Goal: Task Accomplishment & Management: Manage account settings

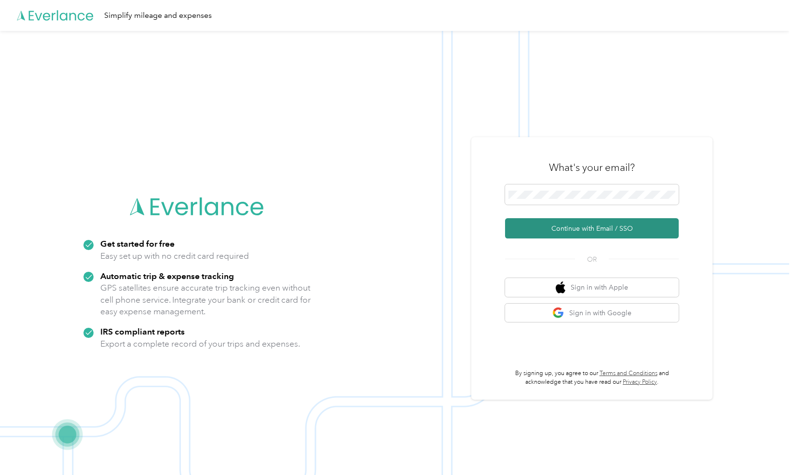
click at [617, 236] on button "Continue with Email / SSO" at bounding box center [592, 228] width 174 height 20
click at [596, 229] on button "Continue with Email / SSO" at bounding box center [592, 228] width 174 height 20
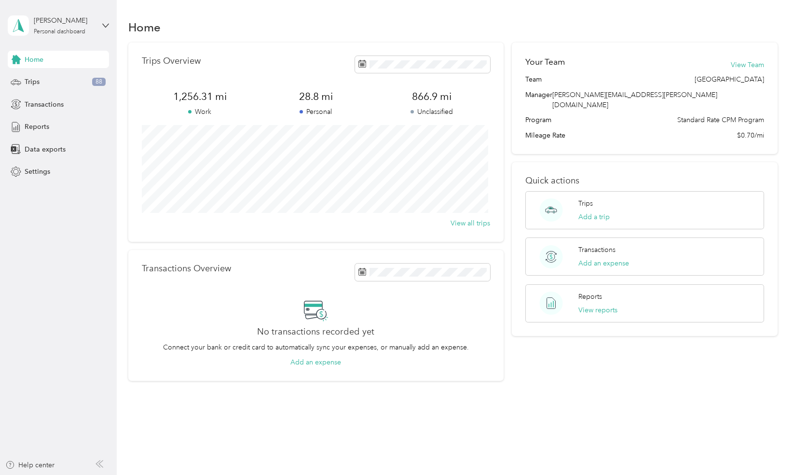
scroll to position [6, 0]
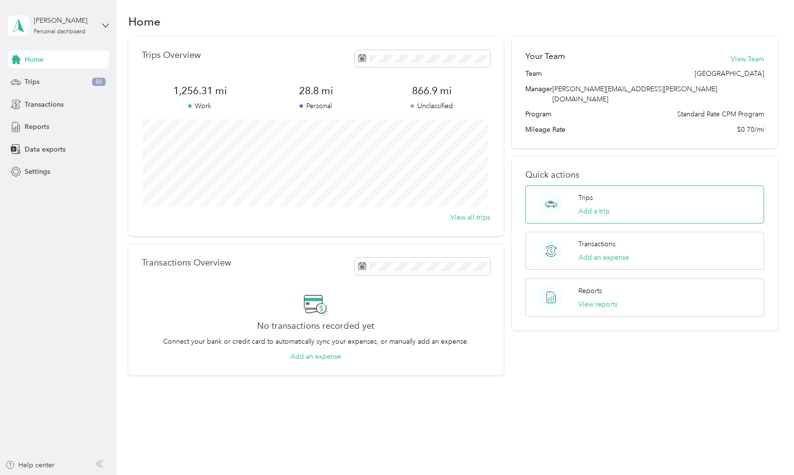
click at [602, 193] on div "Trips Add a trip" at bounding box center [594, 205] width 31 height 24
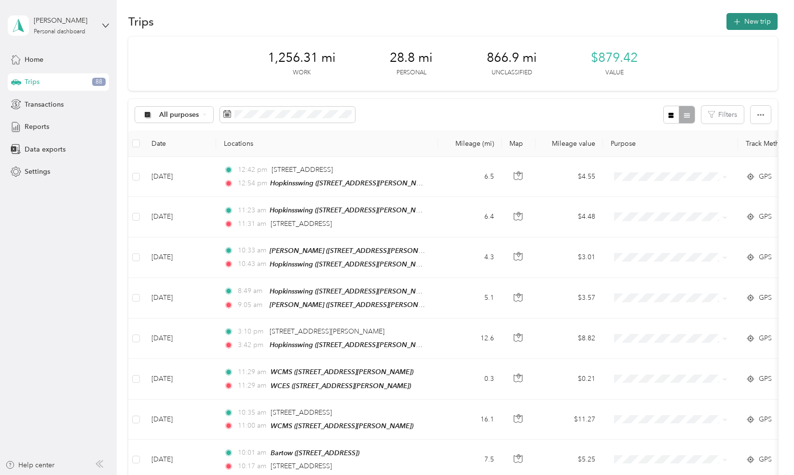
click at [756, 21] on button "New trip" at bounding box center [752, 21] width 51 height 17
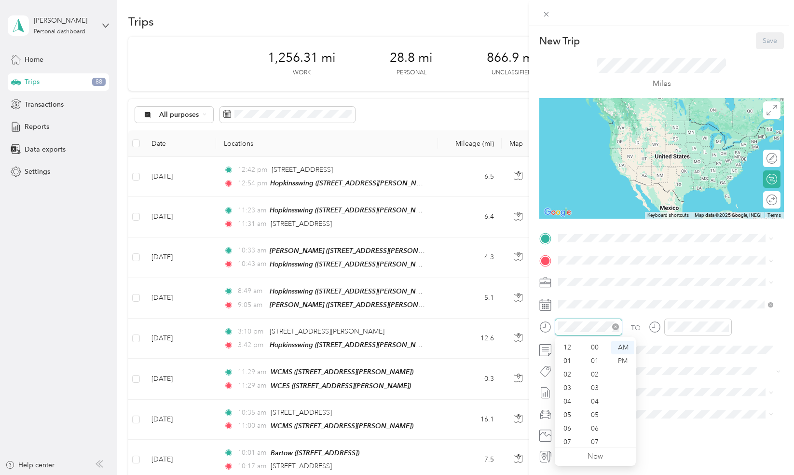
scroll to position [58, 0]
click at [569, 414] on div "09" at bounding box center [568, 411] width 23 height 14
click at [596, 375] on div "45" at bounding box center [595, 374] width 23 height 14
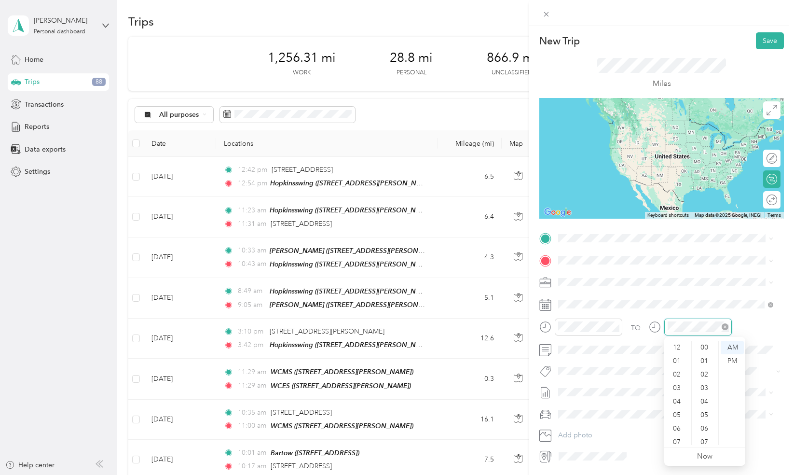
scroll to position [58, 0]
click at [707, 374] on div "05" at bounding box center [705, 374] width 23 height 14
click at [630, 313] on strong "Hopkinsswing" at bounding box center [632, 311] width 44 height 9
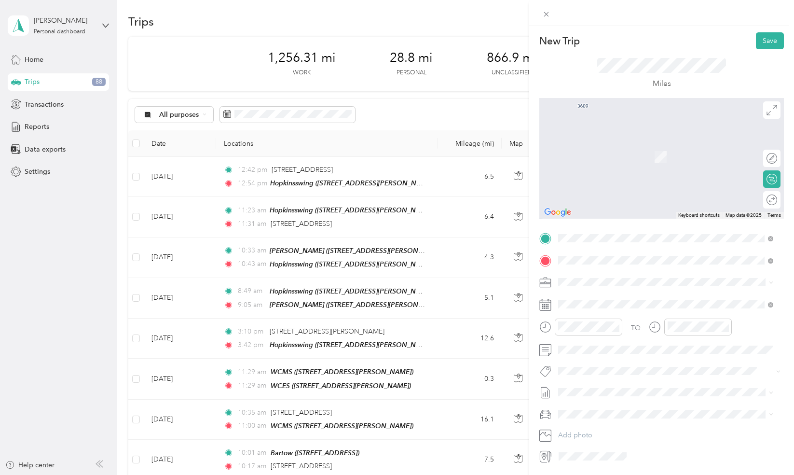
click at [638, 309] on span "[STREET_ADDRESS]" at bounding box center [607, 312] width 61 height 8
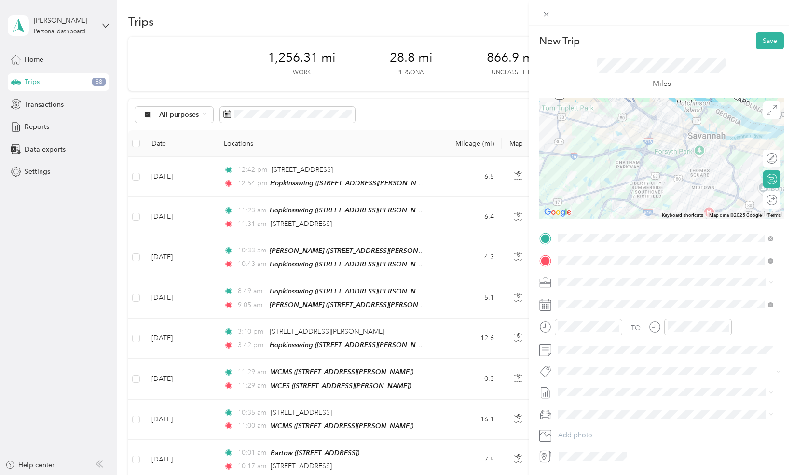
click at [658, 155] on div at bounding box center [662, 158] width 245 height 121
click at [639, 154] on div at bounding box center [662, 158] width 245 height 121
click at [643, 184] on div at bounding box center [662, 158] width 245 height 121
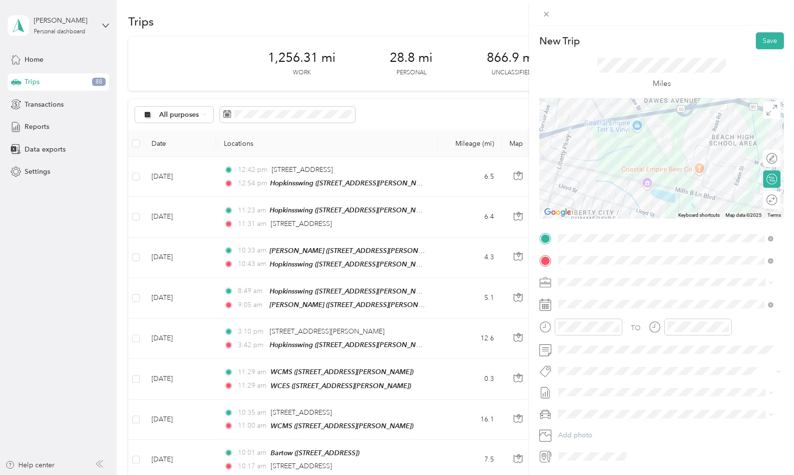
drag, startPoint x: 714, startPoint y: 214, endPoint x: 654, endPoint y: 181, distance: 69.1
click at [654, 181] on div "Keyboard shortcuts Map Data Map data ©2025 Map data ©2025 200 m Click to toggle…" at bounding box center [662, 158] width 245 height 121
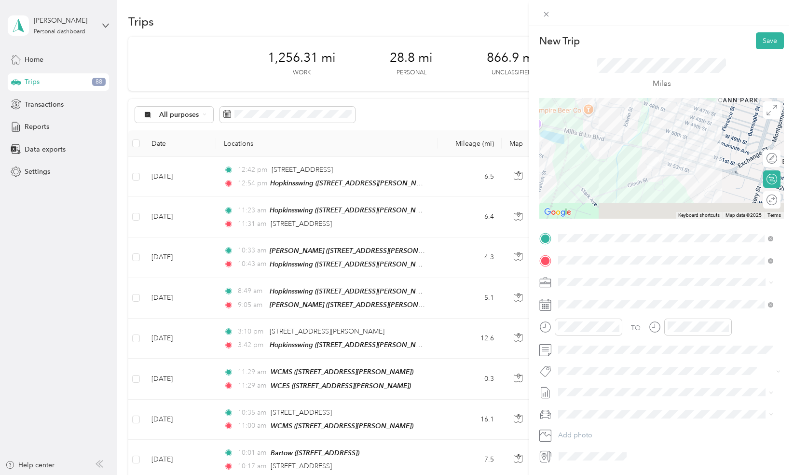
drag, startPoint x: 690, startPoint y: 198, endPoint x: 577, endPoint y: 139, distance: 127.1
click at [577, 139] on div at bounding box center [662, 158] width 245 height 121
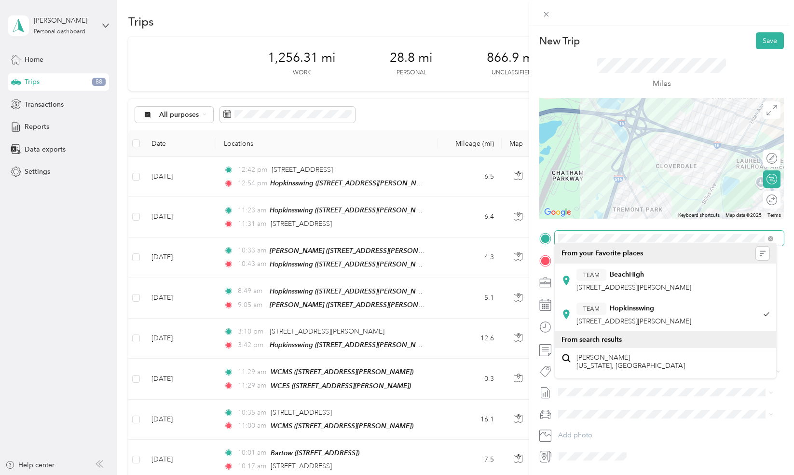
drag, startPoint x: 570, startPoint y: 123, endPoint x: 653, endPoint y: 227, distance: 132.7
click at [653, 227] on div "New Trip Save This trip cannot be edited because it is either under review, app…" at bounding box center [662, 247] width 245 height 431
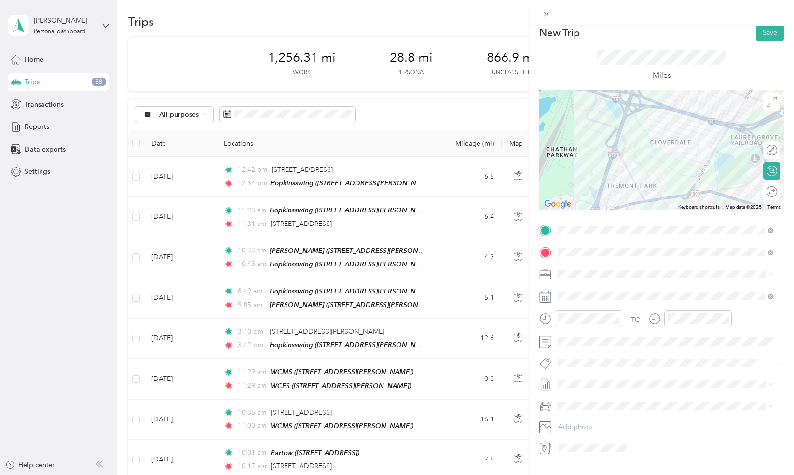
scroll to position [0, 0]
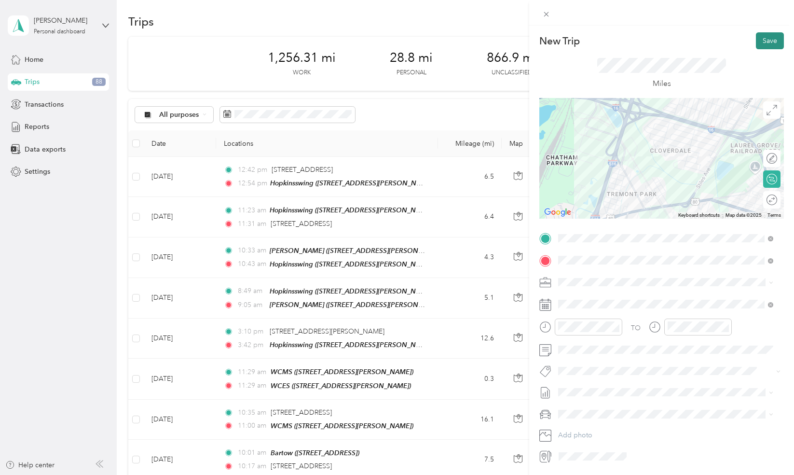
click at [766, 38] on button "Save" at bounding box center [770, 40] width 28 height 17
